Goal: Transaction & Acquisition: Purchase product/service

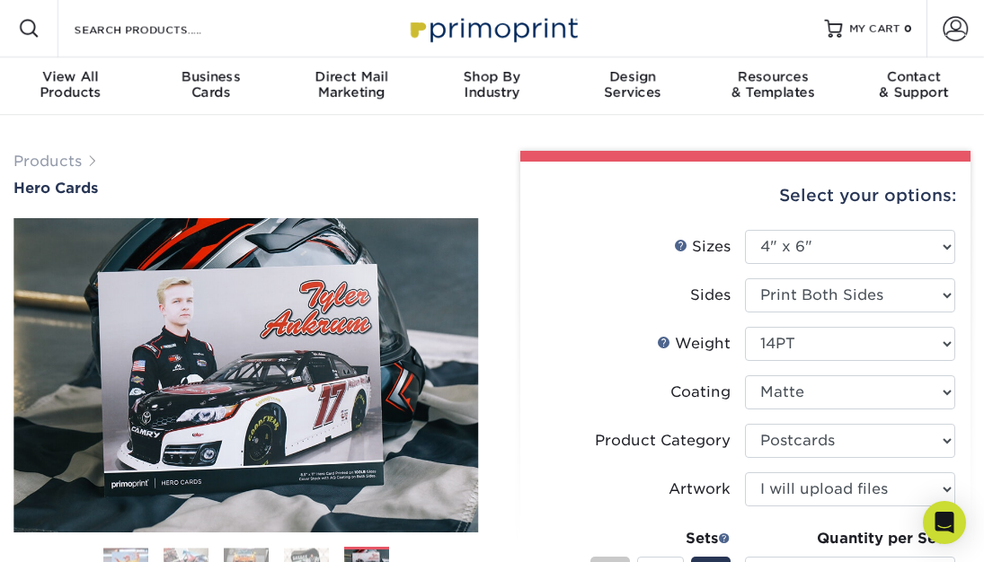
select select "4.00x6.00"
select select "9b7272e0-d6c8-4c3c-8e97-d3a1bcdab858"
select select "upload"
select select "250 – $54.00"
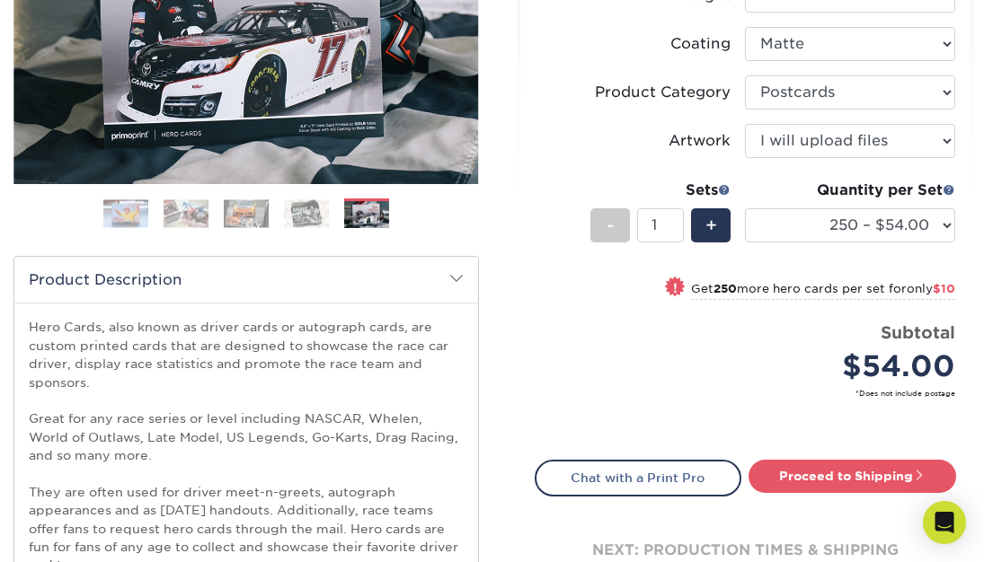
scroll to position [349, 0]
click at [827, 471] on link "Proceed to Shipping" at bounding box center [852, 476] width 208 height 32
type input "Set 1"
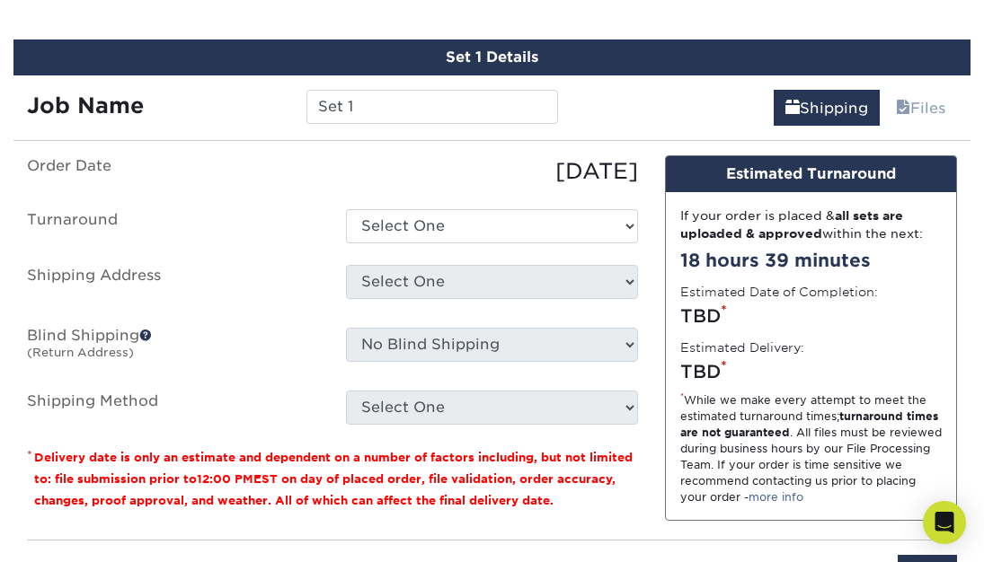
scroll to position [1194, 0]
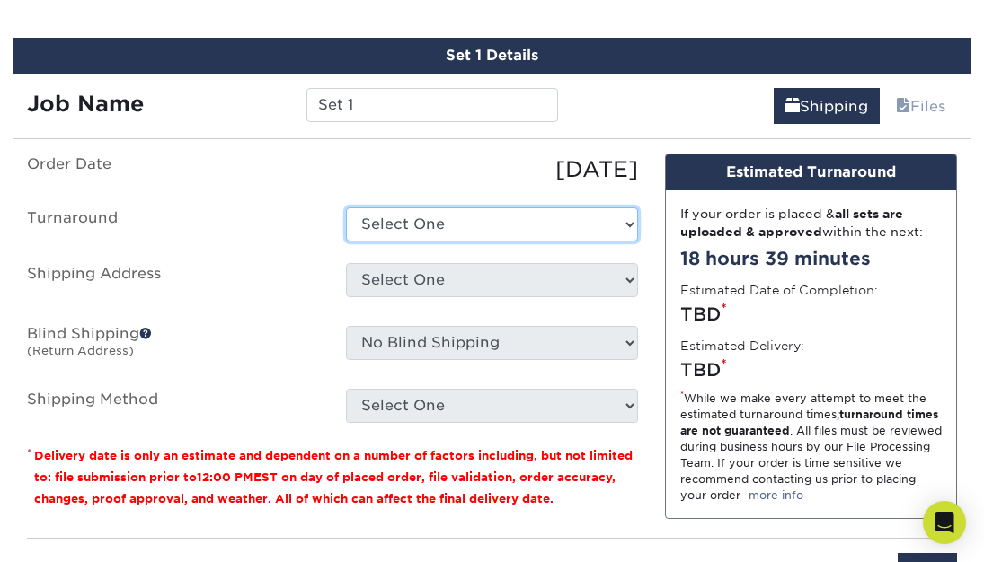
select select "1423637a-743d-485c-a0a1-8ad058b9fa1e"
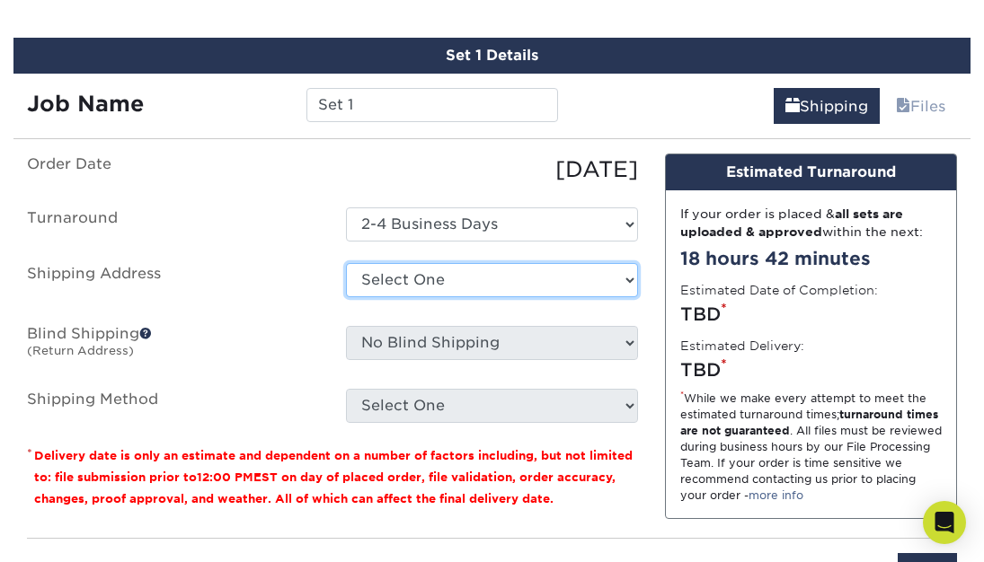
select select "newaddress"
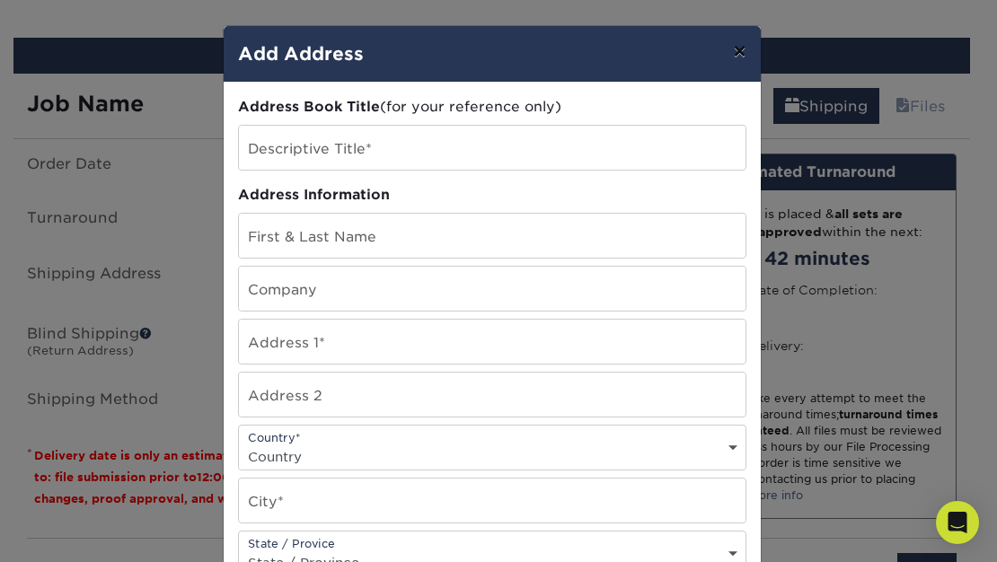
click at [730, 55] on button "×" at bounding box center [739, 51] width 41 height 50
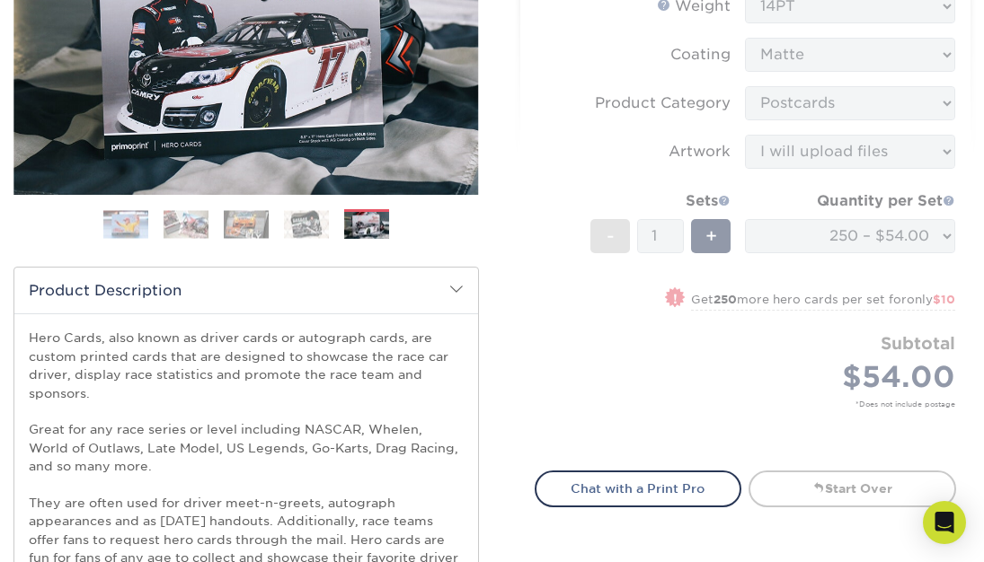
scroll to position [341, 0]
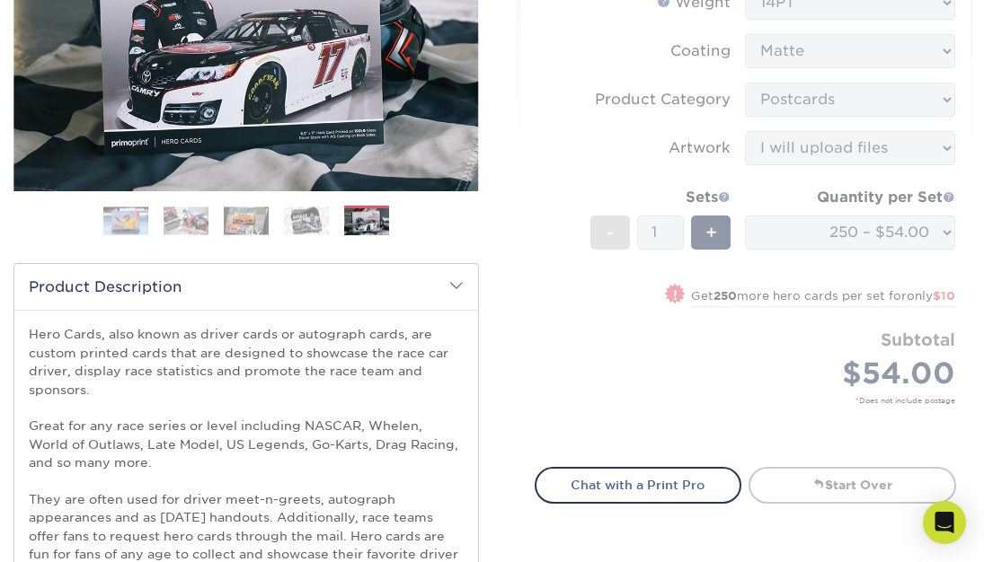
click at [770, 397] on form "Sizes Help Sizes Please Select 1.5" x 7" 4" x 6" 5" x 7" 6" x 8" 6" x 8.5" 6" x…" at bounding box center [746, 168] width 422 height 558
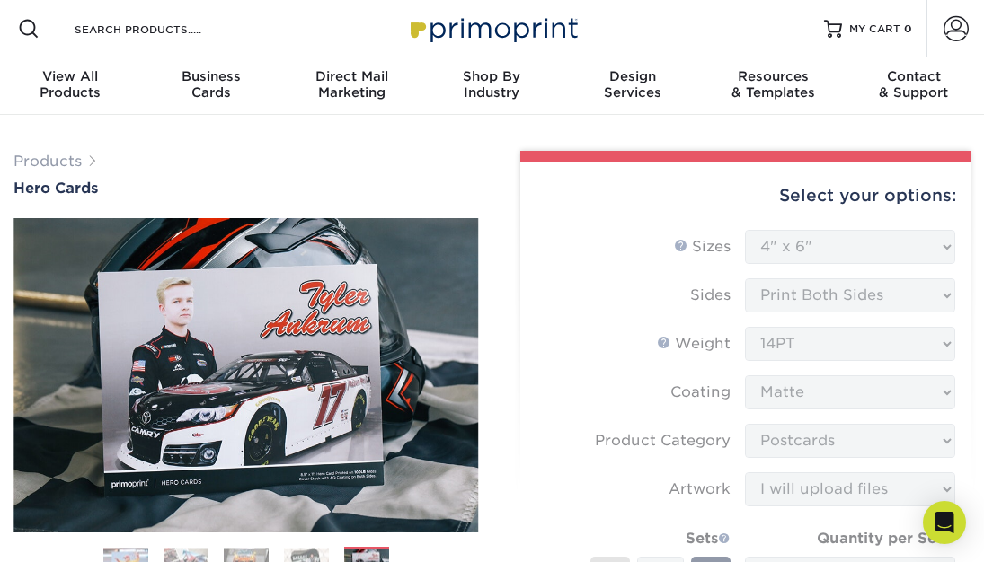
scroll to position [0, 0]
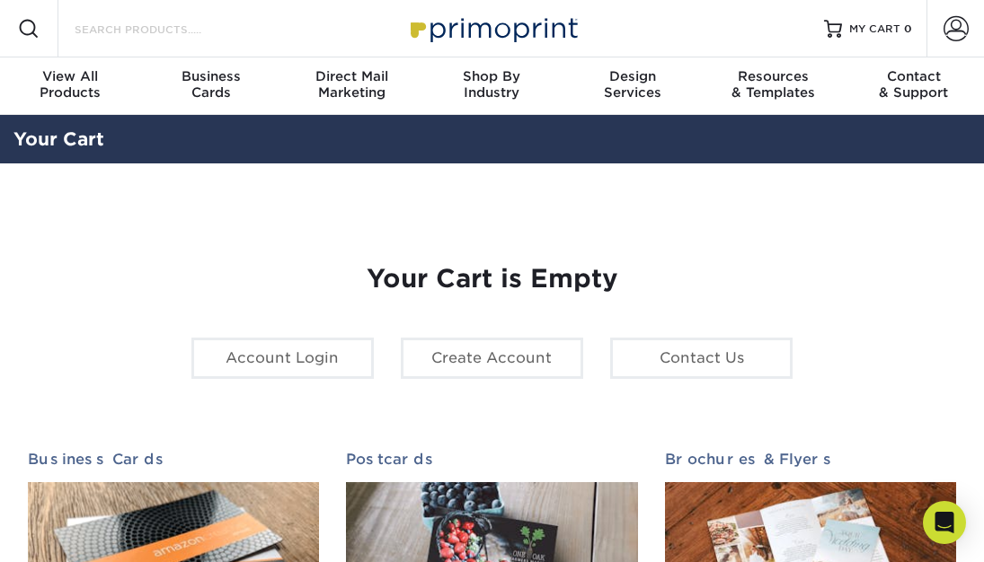
click at [163, 39] on input "Search Products" at bounding box center [160, 29] width 175 height 22
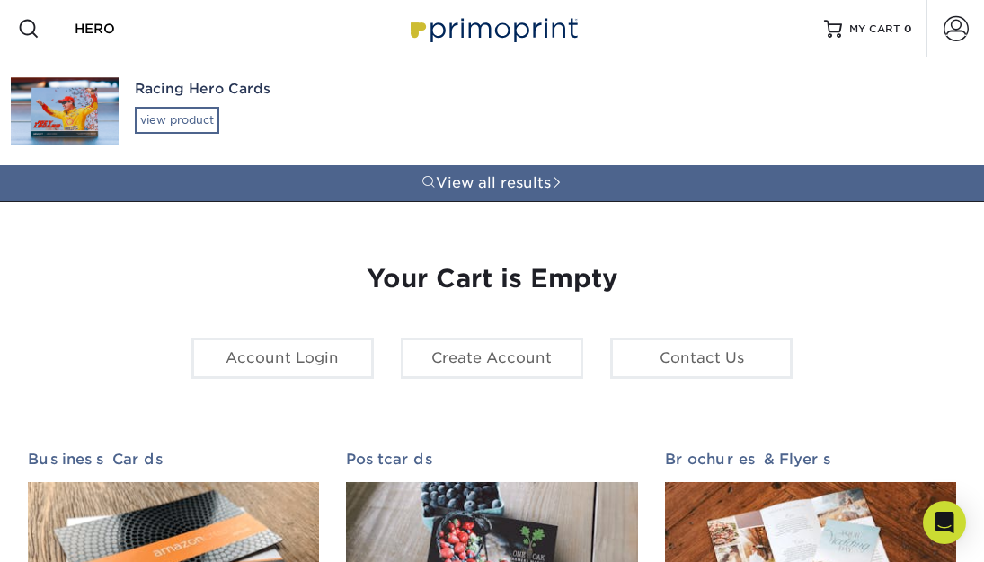
type input "HERO"
click at [179, 118] on div "view product" at bounding box center [177, 120] width 84 height 27
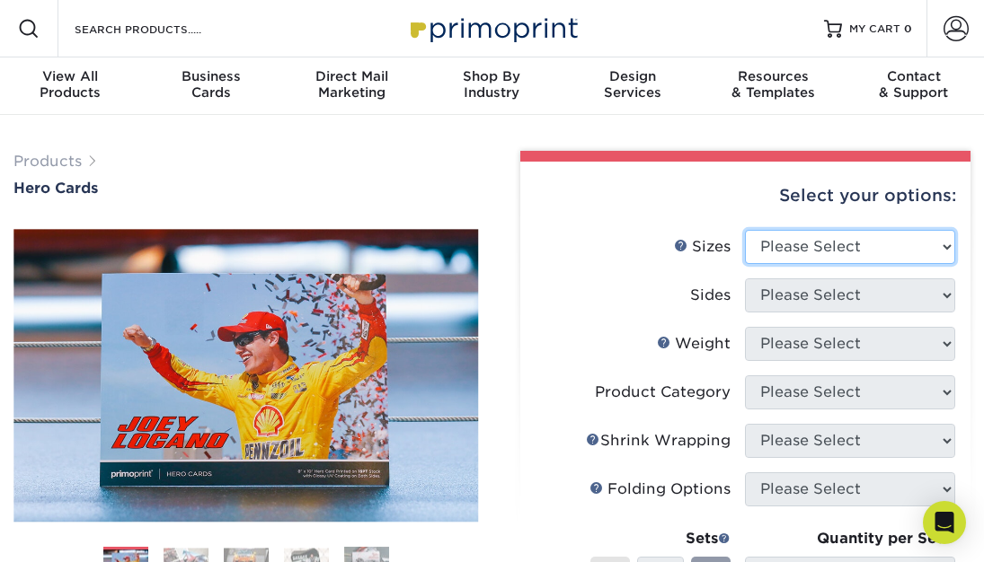
select select "5.00x7.00"
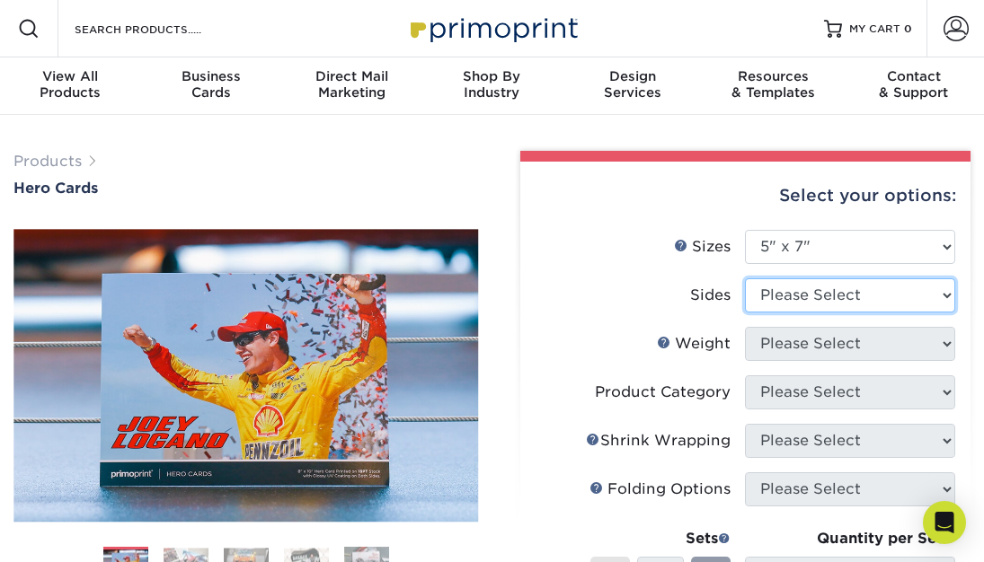
select select "13abbda7-1d64-4f25-8bb2-c179b224825d"
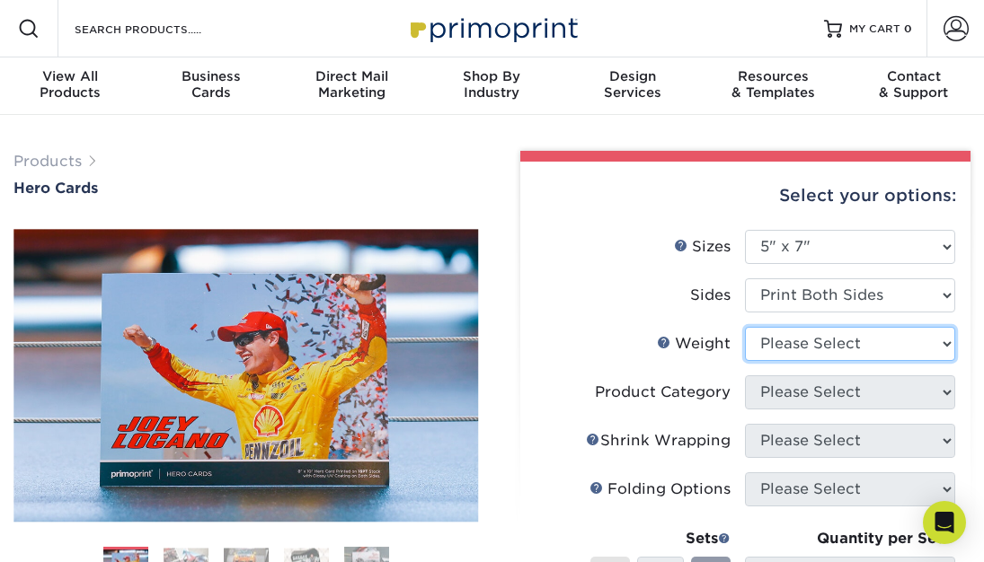
select select "14PT"
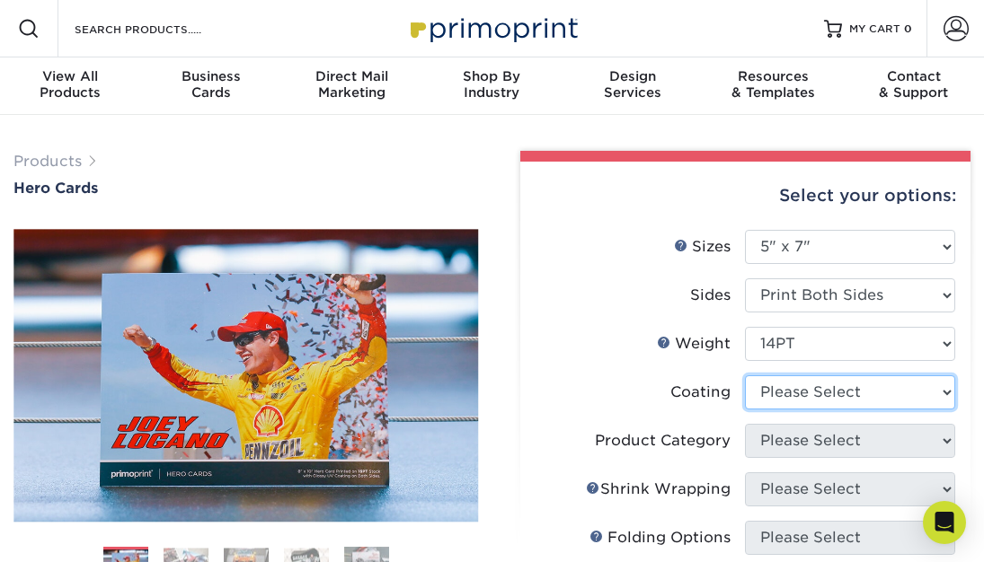
select select "121bb7b5-3b4d-429f-bd8d-bbf80e953313"
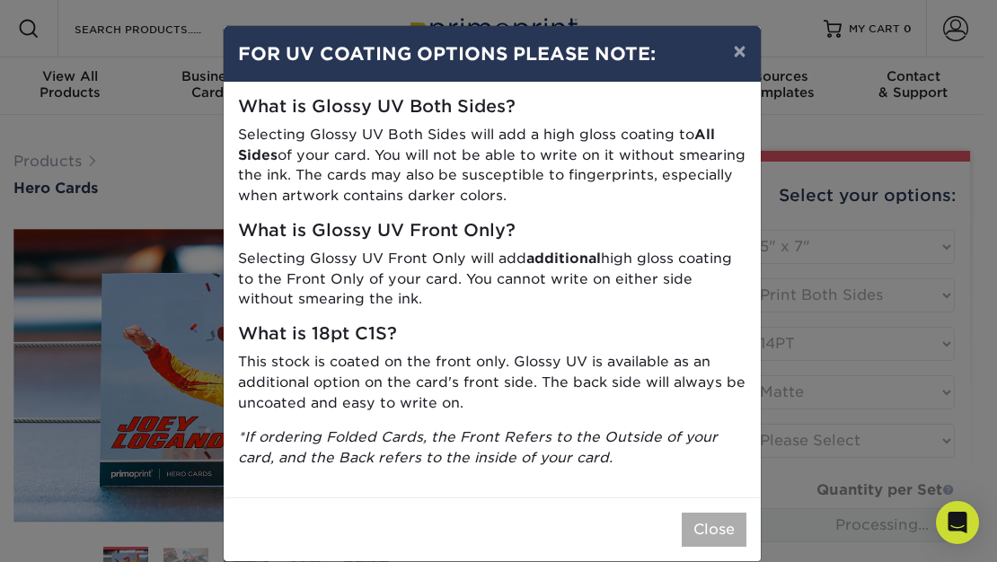
click at [712, 524] on button "Close" at bounding box center [714, 530] width 65 height 34
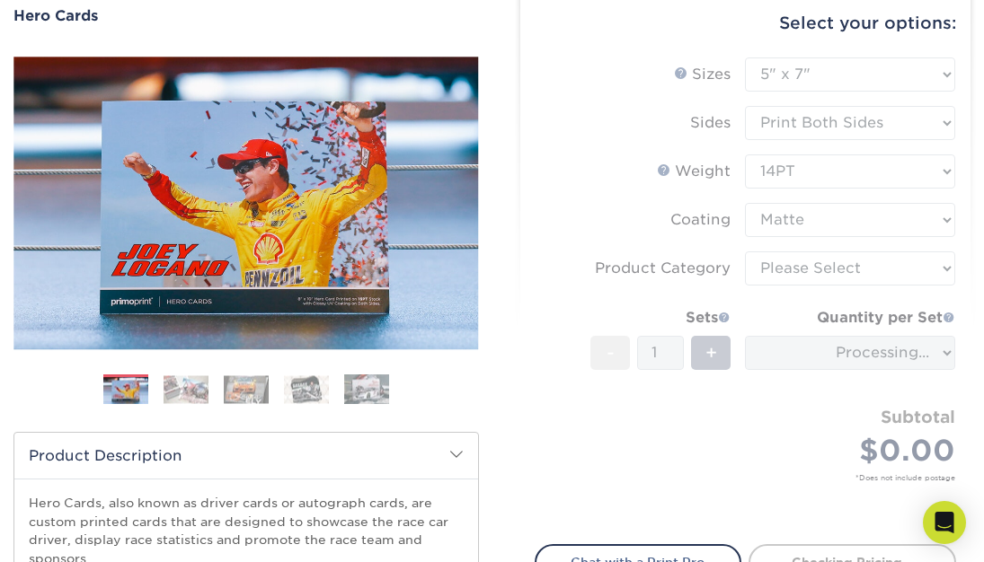
scroll to position [188, 0]
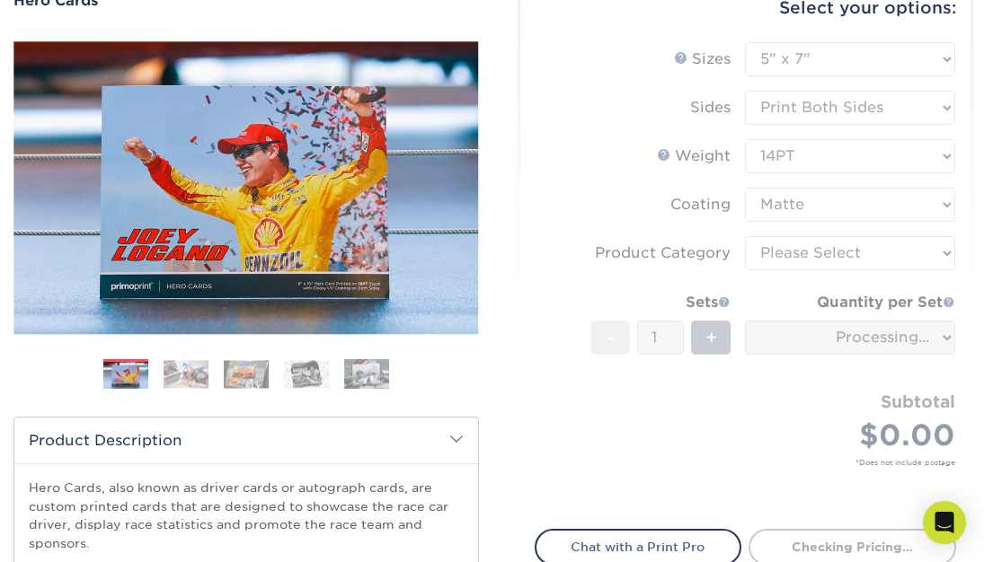
click at [842, 258] on form "Sizes Help Sizes Please Select 1.5" x 7" 4" x 6" 5" x 7" 6" x 8" 6" x 8.5" 6" x…" at bounding box center [746, 275] width 422 height 466
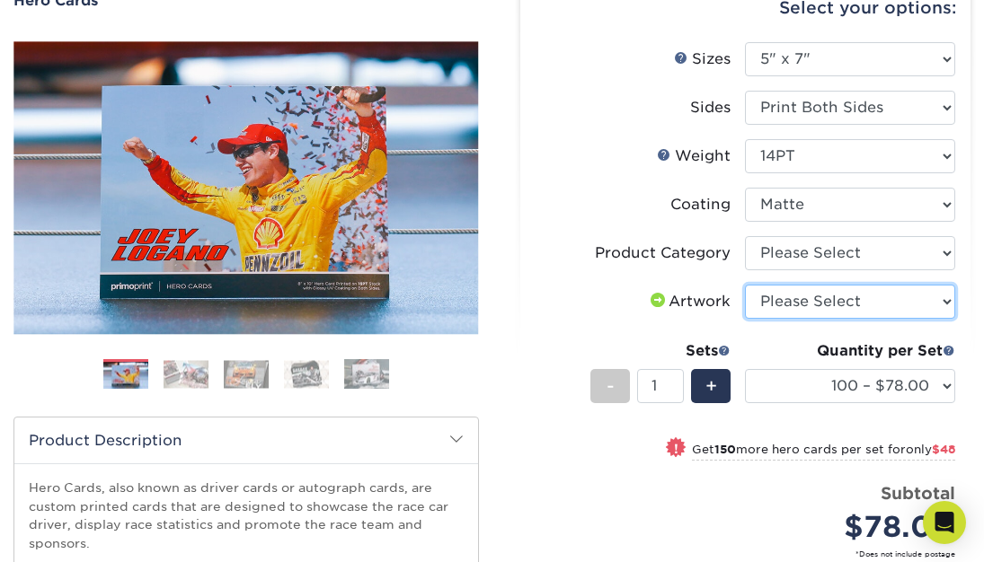
select select "upload"
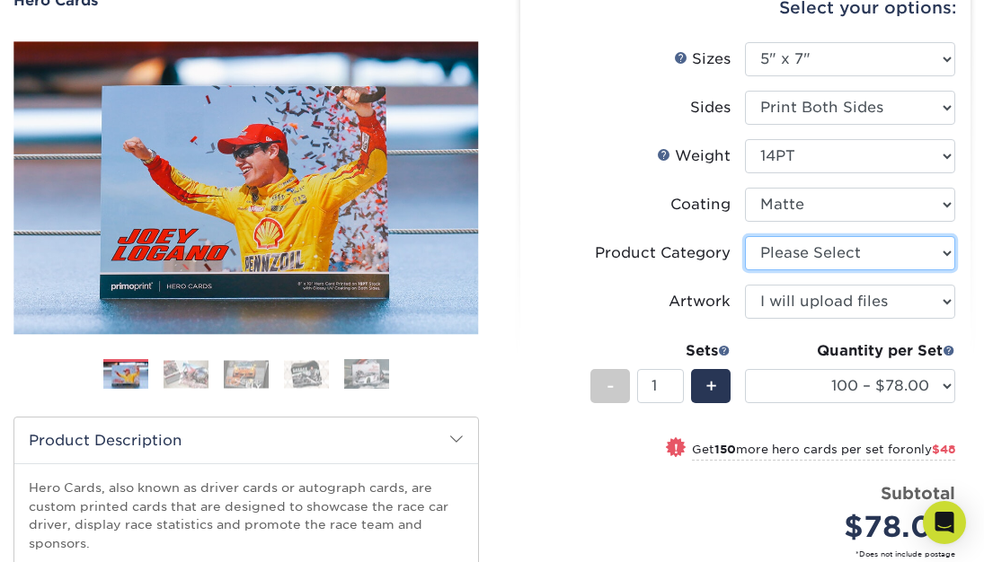
select select "9b7272e0-d6c8-4c3c-8e97-d3a1bcdab858"
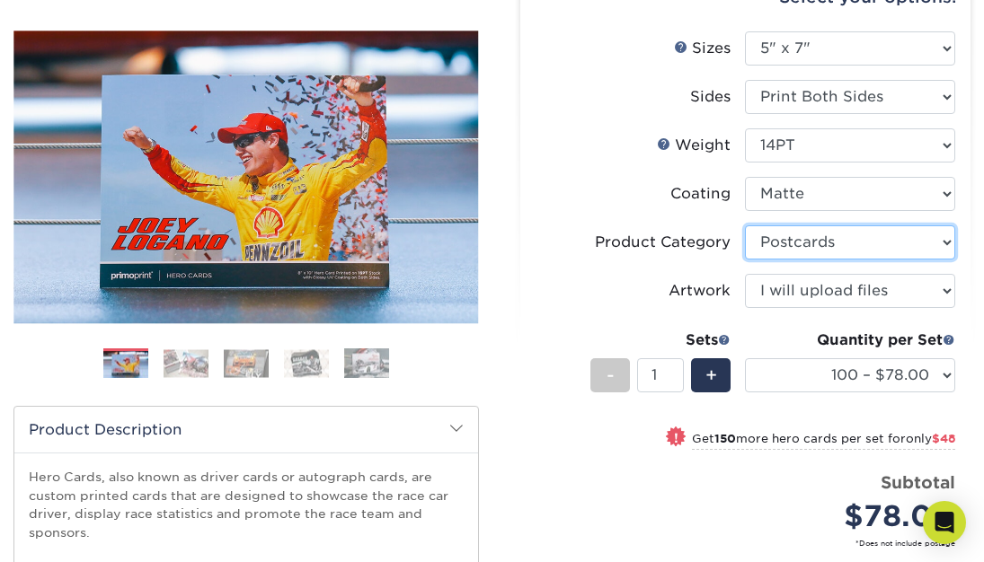
scroll to position [197, 0]
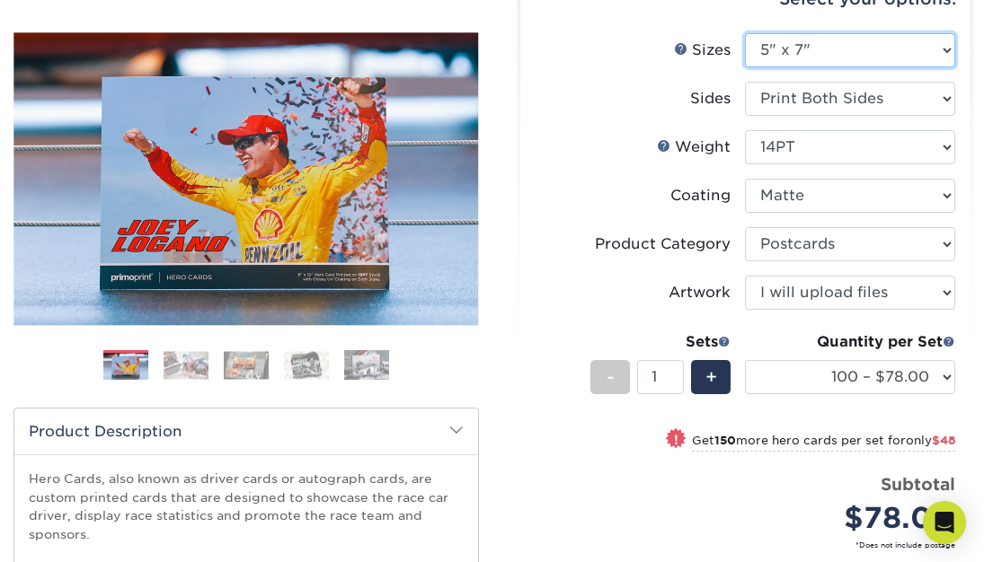
select select "4.00x6.00"
select select "-1"
select select
select select "-1"
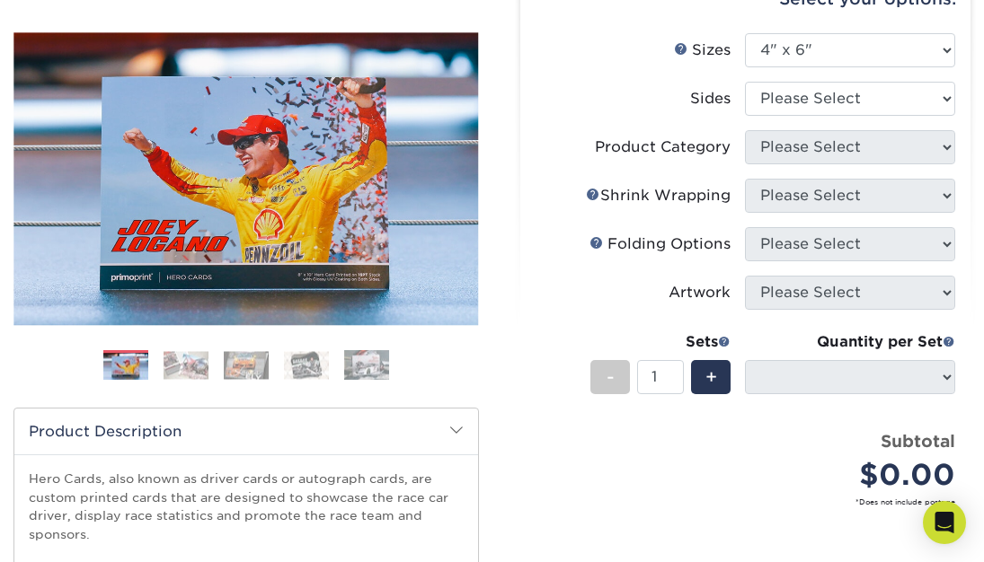
click at [806, 164] on li "Product Category Please Select Postcards" at bounding box center [745, 154] width 420 height 49
select select "13abbda7-1d64-4f25-8bb2-c179b224825d"
select select
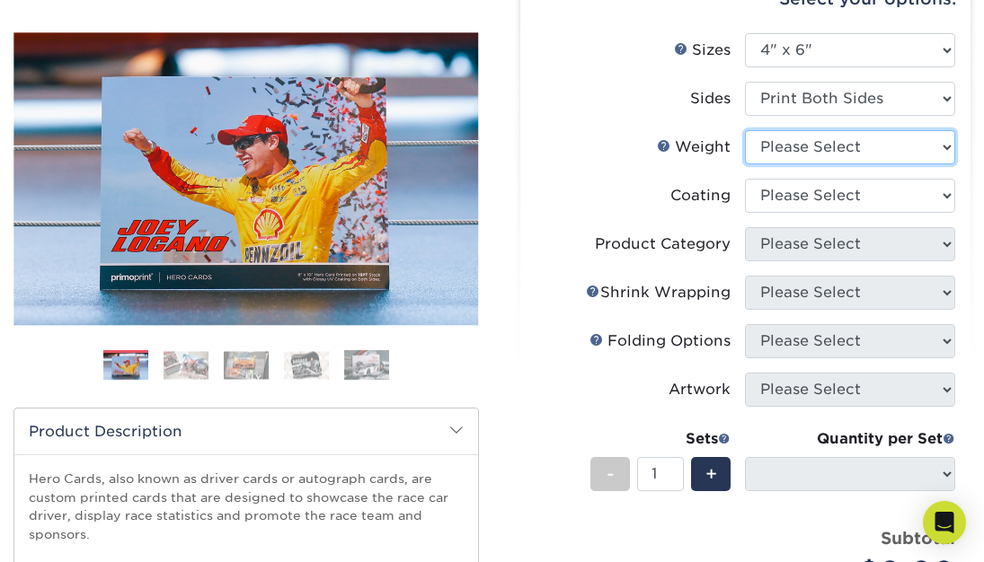
select select "14PT"
select select
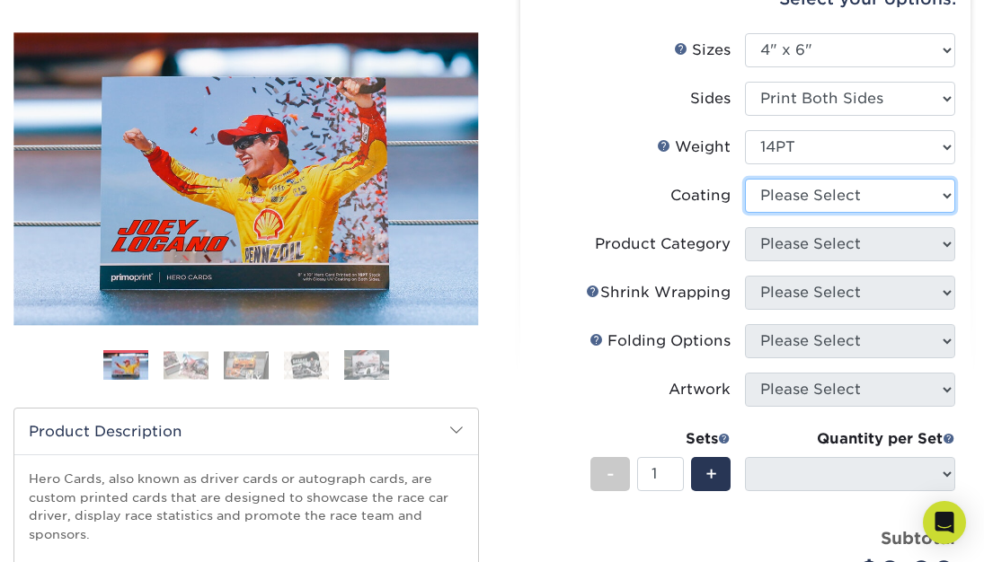
select select "121bb7b5-3b4d-429f-bd8d-bbf80e953313"
select select "-1"
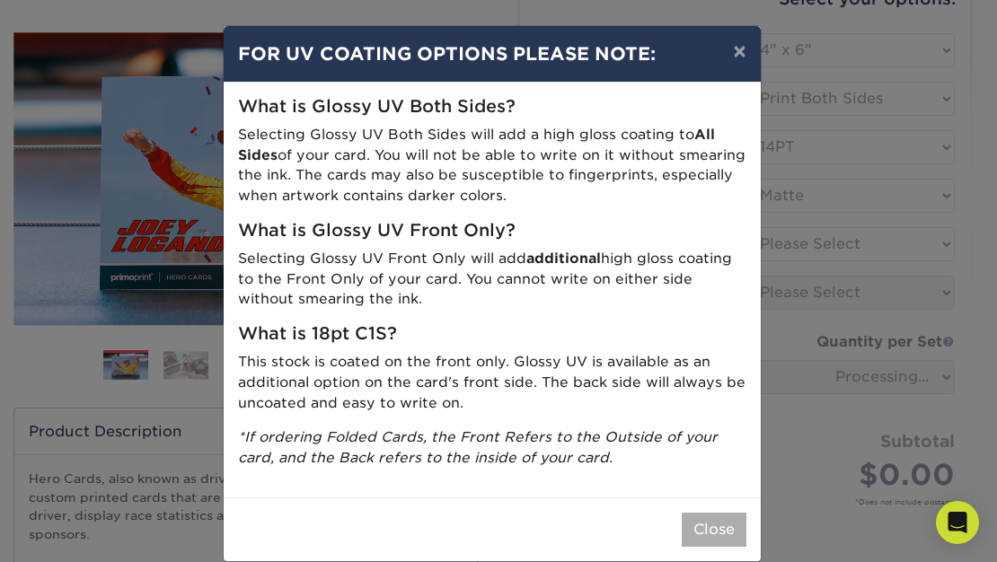
click at [701, 513] on button "Close" at bounding box center [714, 530] width 65 height 34
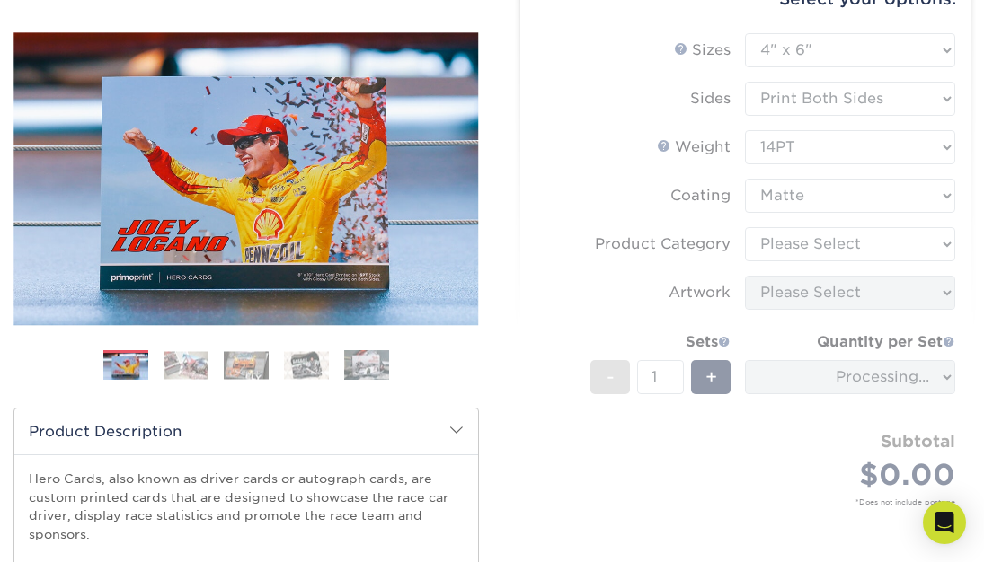
click at [820, 191] on form "Sizes Help Sizes Please Select 1.5" x 7" 4" x 6" 5" x 7" 6" x 8" 6" x 8.5" 6" x…" at bounding box center [746, 290] width 422 height 515
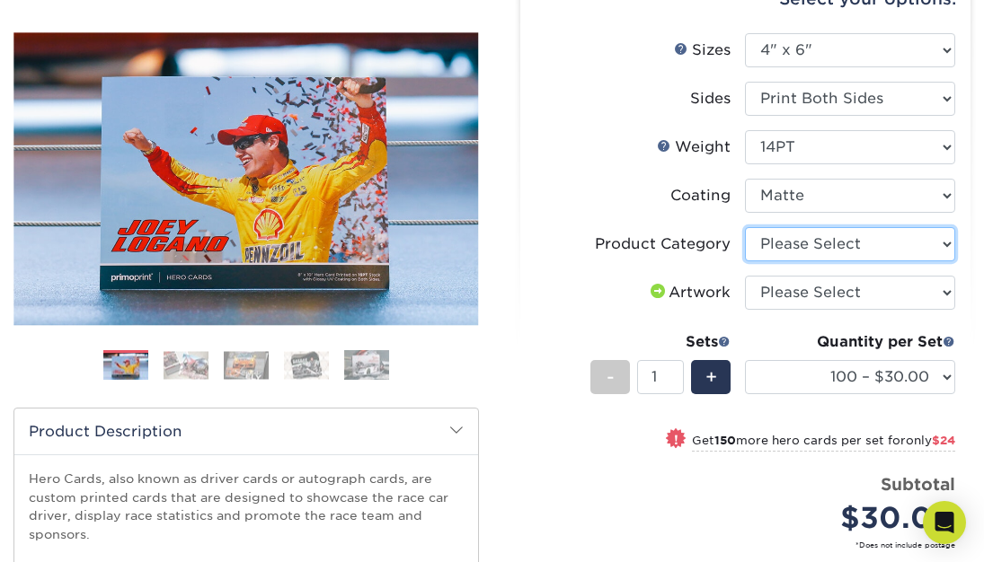
select select "9b7272e0-d6c8-4c3c-8e97-d3a1bcdab858"
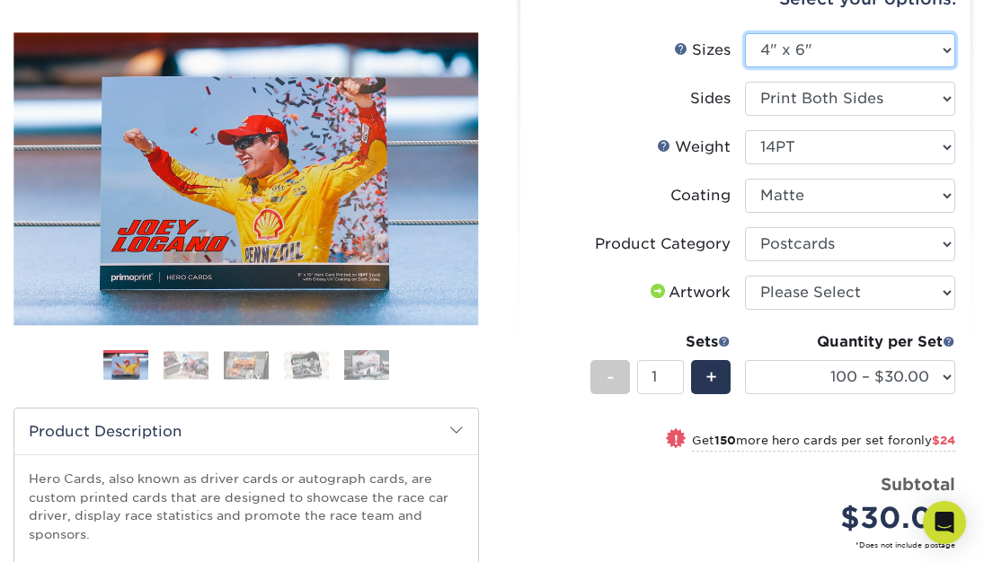
select select "5.00x7.00"
select select "-1"
select select
select select "-1"
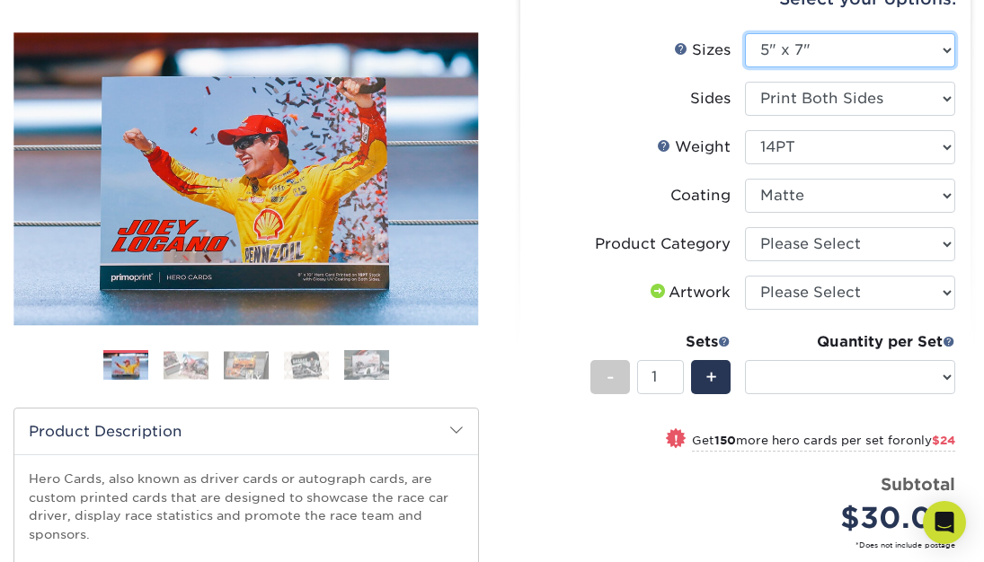
select select "-1"
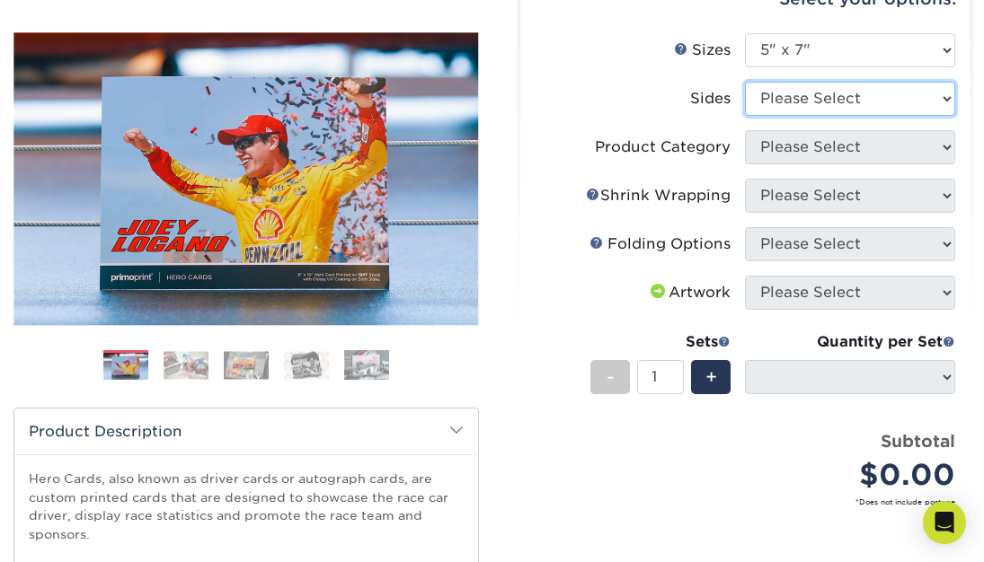
select select "13abbda7-1d64-4f25-8bb2-c179b224825d"
select select
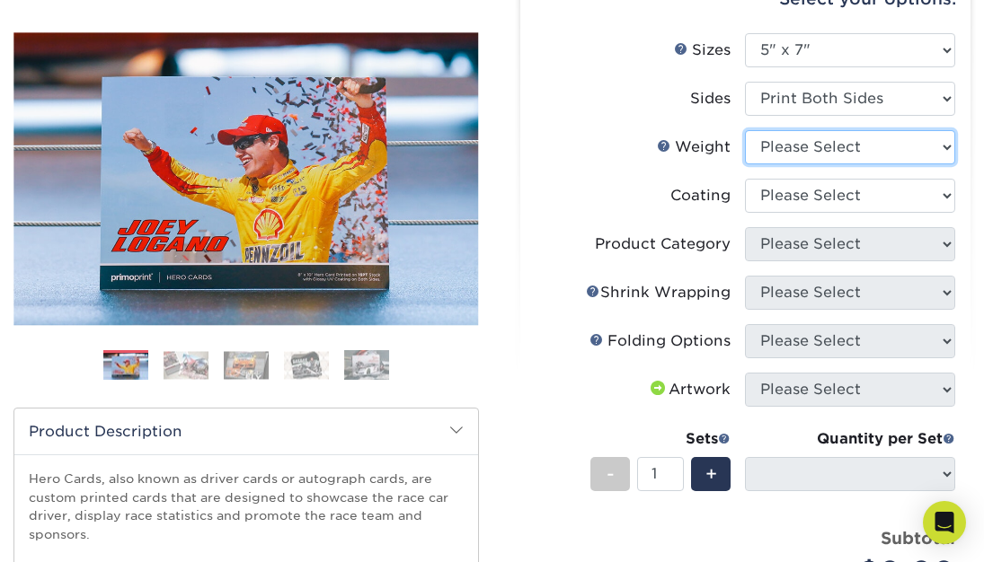
select select "14PT"
select select
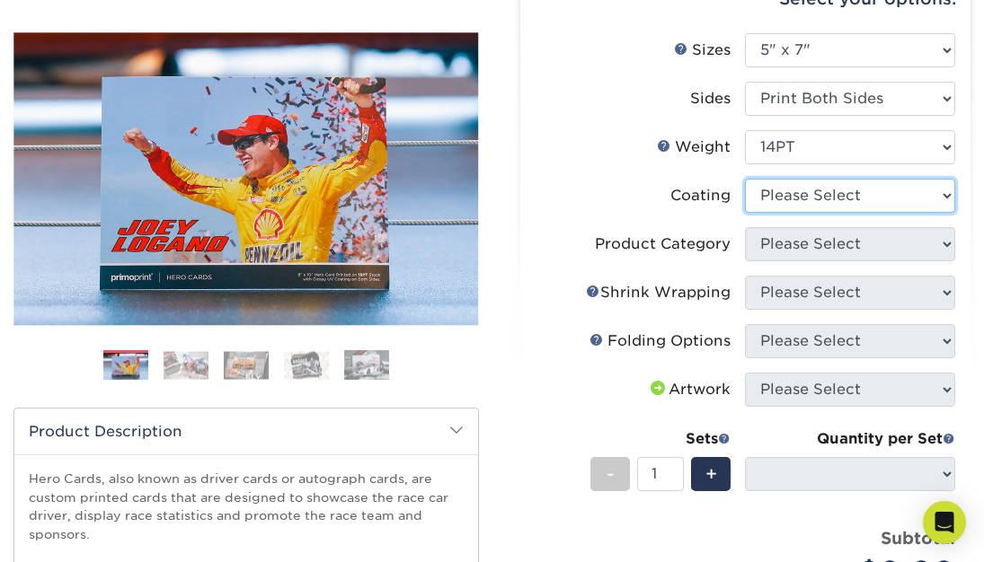
select select "121bb7b5-3b4d-429f-bd8d-bbf80e953313"
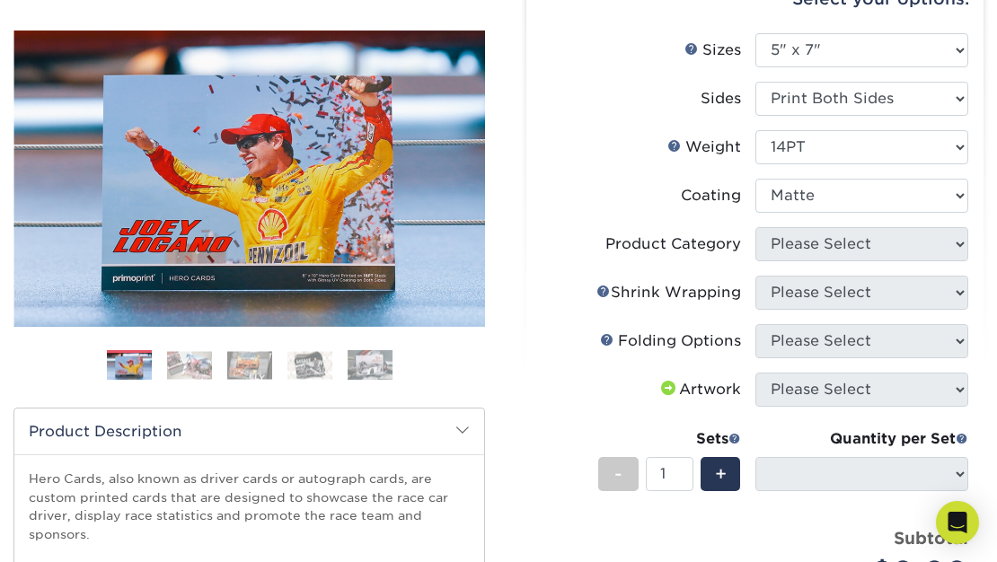
select select "-1"
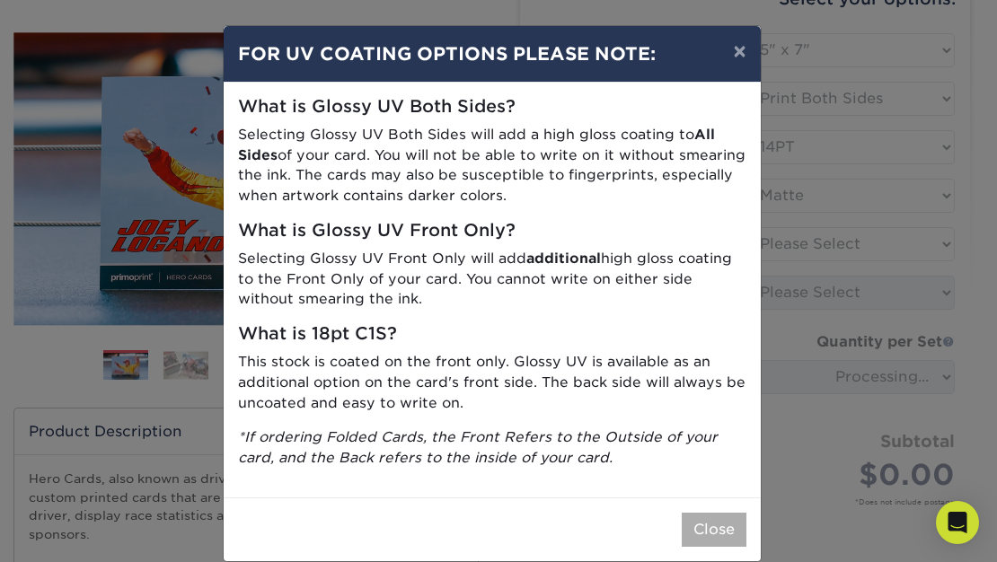
click at [722, 521] on button "Close" at bounding box center [714, 530] width 65 height 34
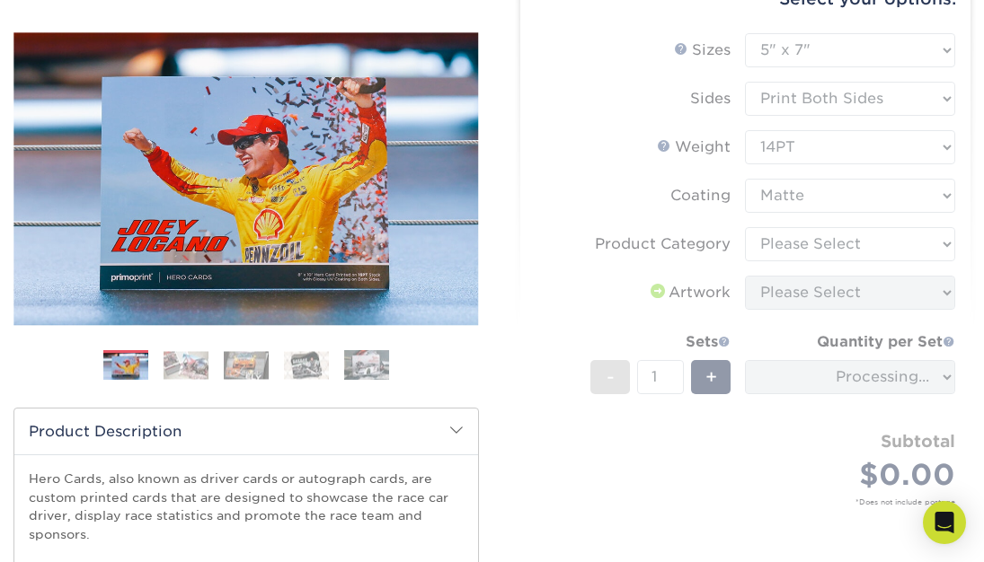
click at [802, 199] on form "Sizes Help Sizes Please Select 1.5" x 7" 4" x 6" 5" x 7" 6" x 8" 6" x 8.5" 6" x…" at bounding box center [746, 290] width 422 height 515
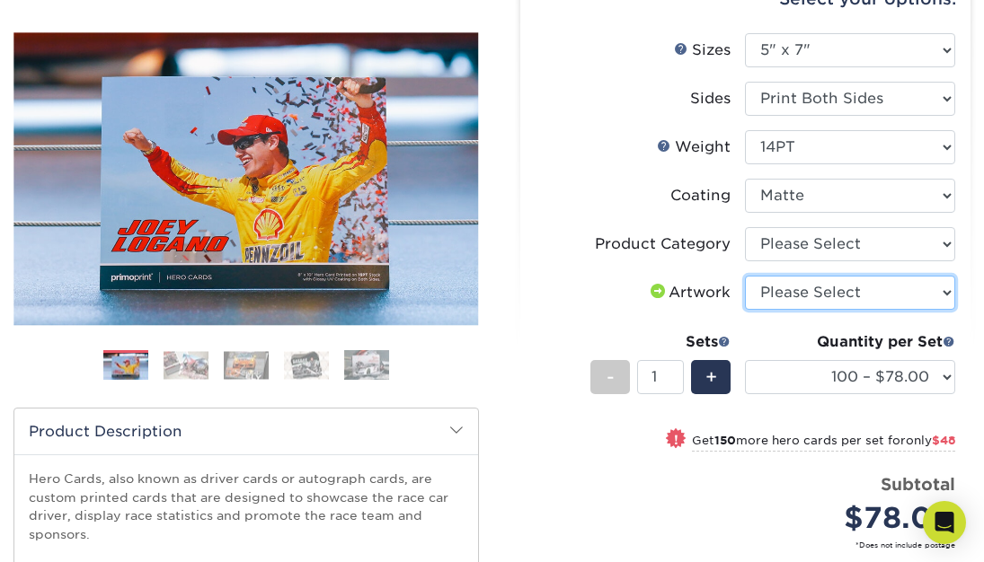
select select "upload"
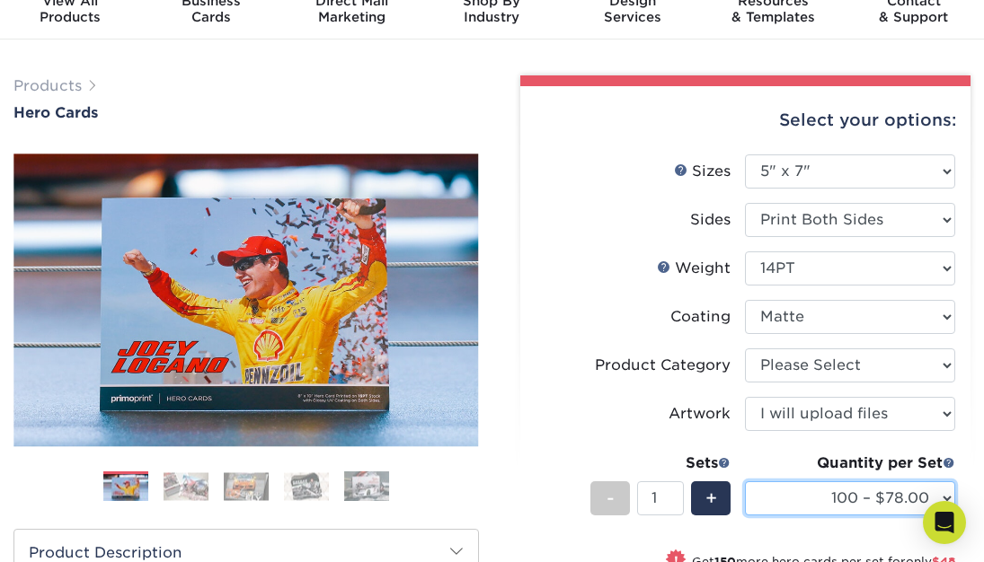
scroll to position [70, 0]
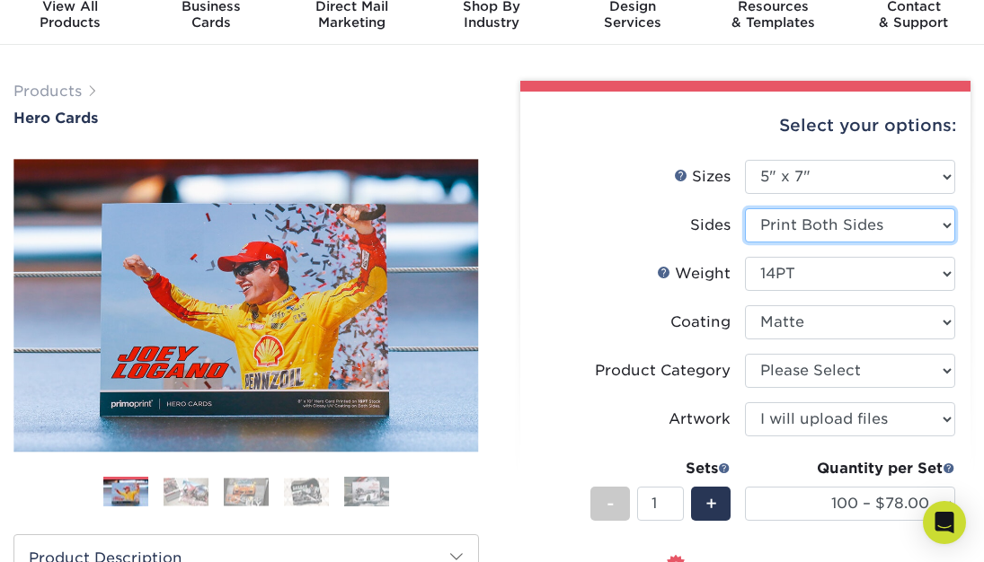
select select "32d3c223-f82c-492b-b915-ba065a00862f"
select select
select select "-1"
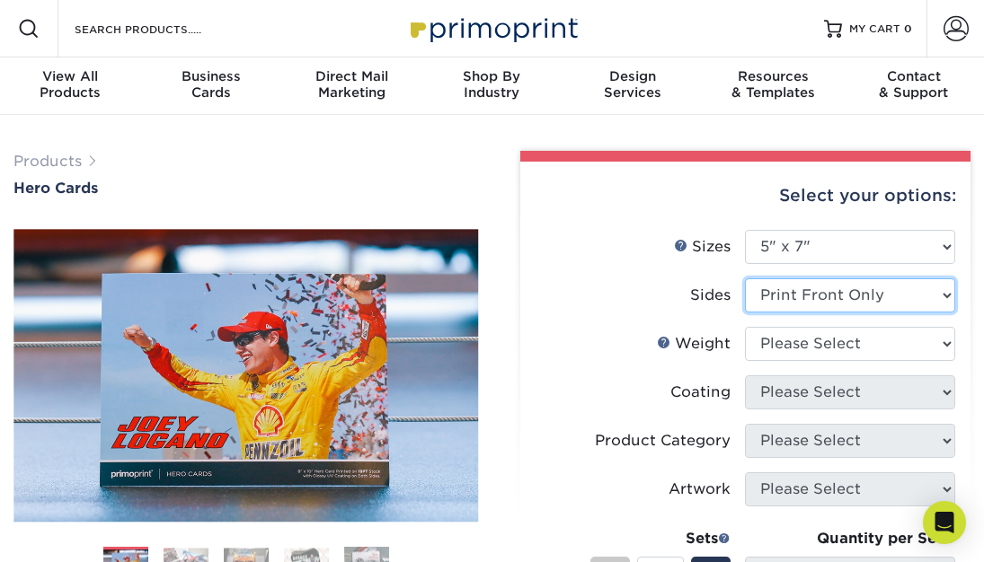
scroll to position [0, 0]
